Goal: Transaction & Acquisition: Purchase product/service

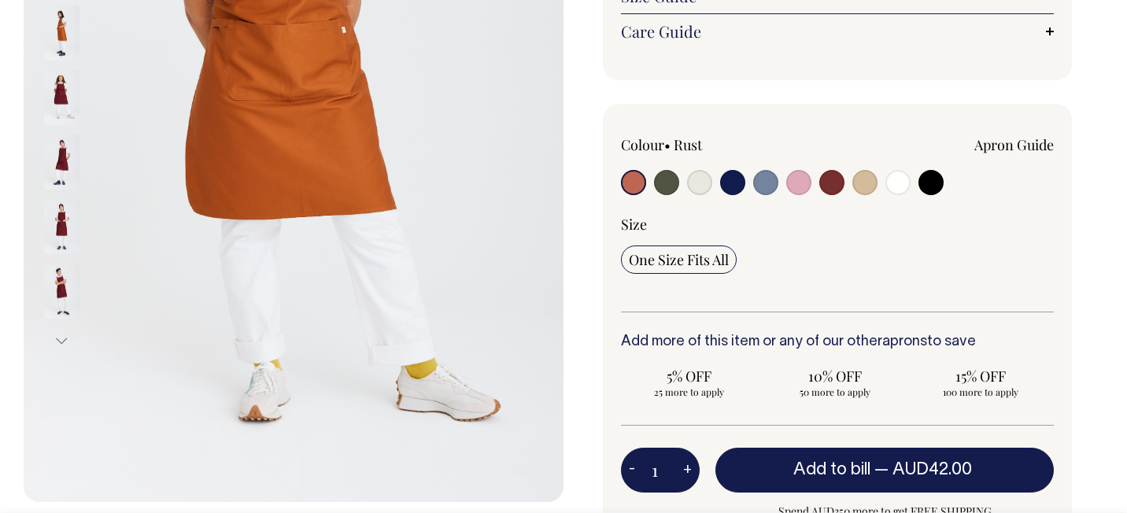
click at [832, 185] on input "radio" at bounding box center [831, 182] width 25 height 25
radio input "true"
select select "Burgundy"
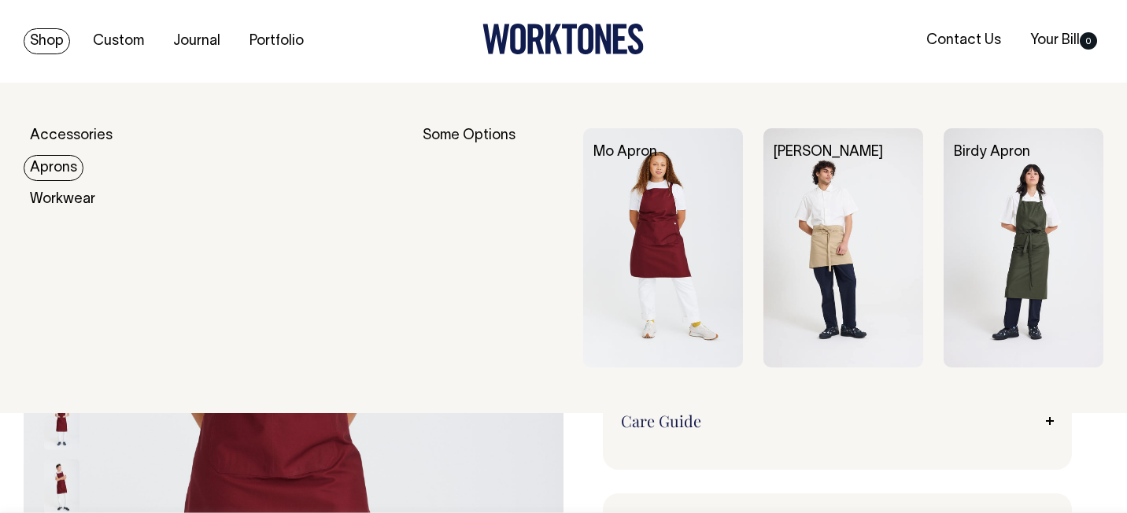
click at [61, 164] on link "Aprons" at bounding box center [54, 168] width 60 height 26
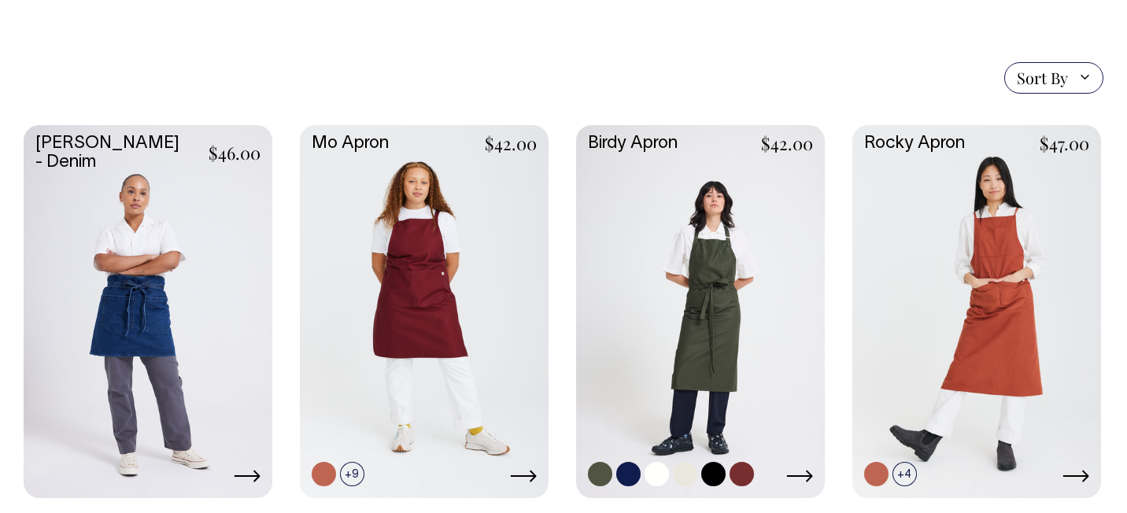
scroll to position [359, 0]
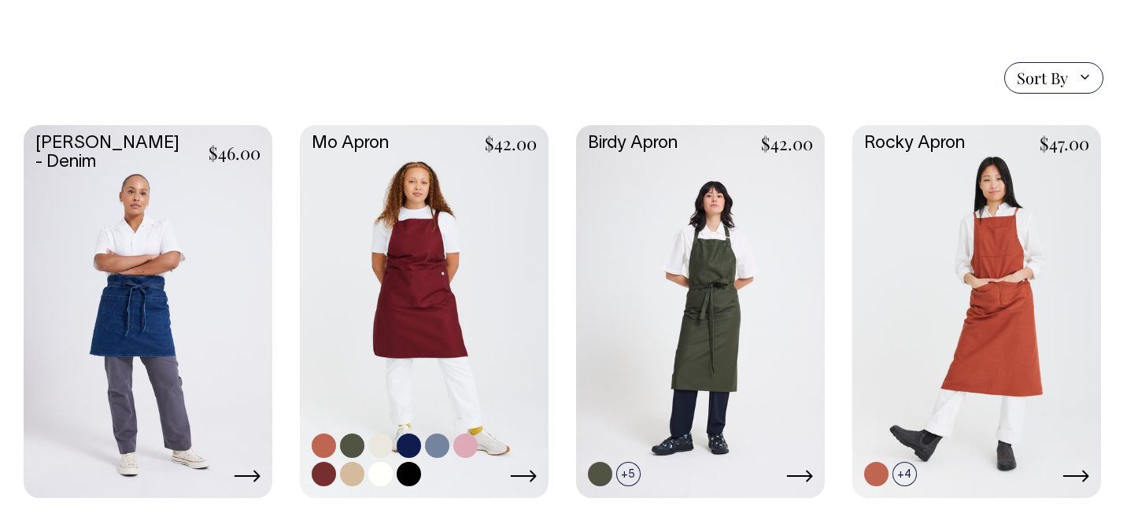
click at [321, 475] on link at bounding box center [324, 474] width 24 height 24
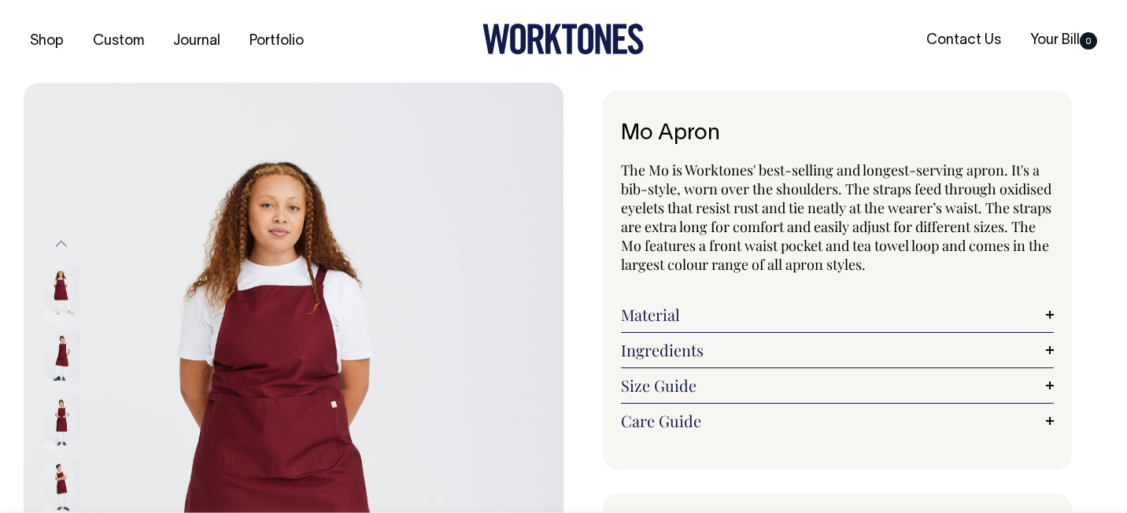
radio input "true"
select select "Burgundy"
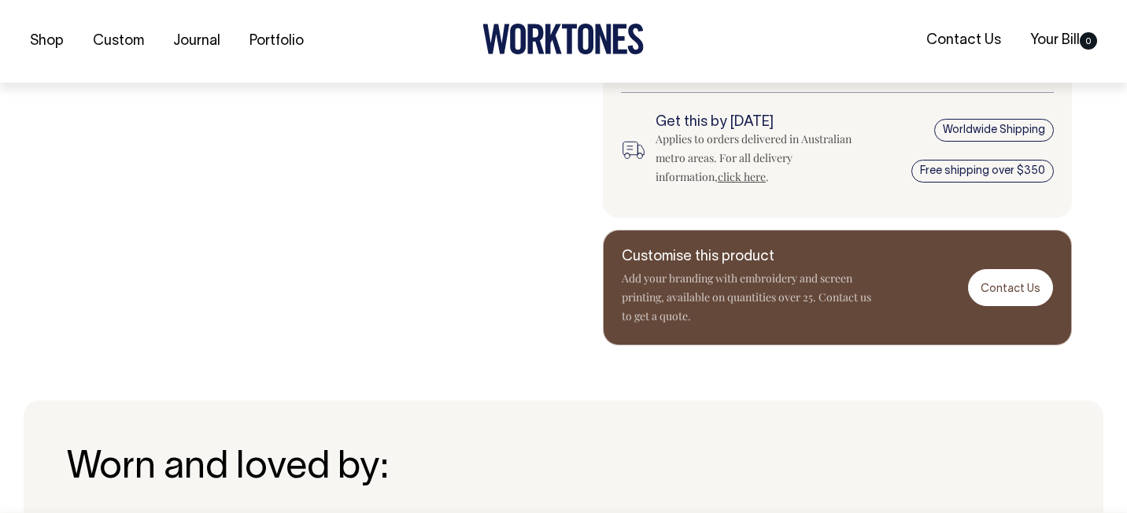
scroll to position [842, 0]
